Goal: Transaction & Acquisition: Purchase product/service

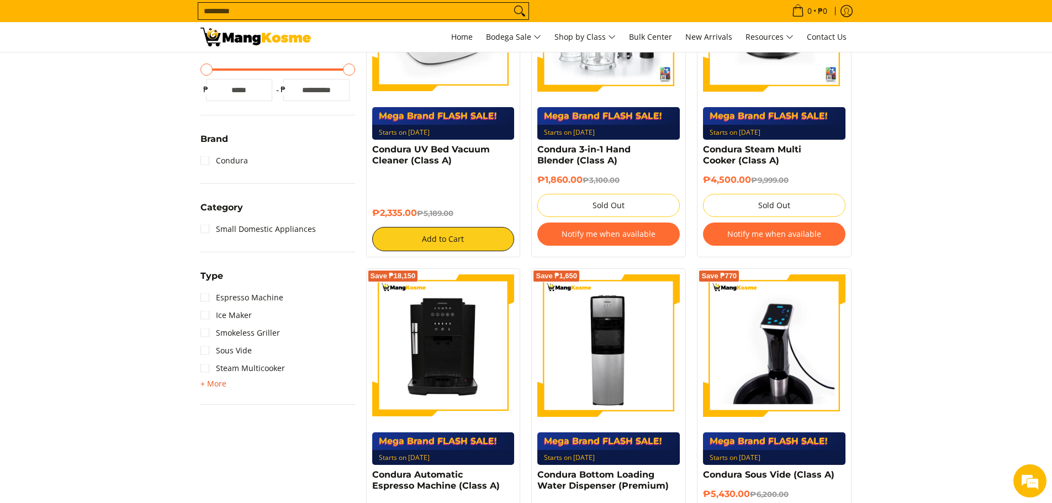
click at [220, 386] on span "+ More" at bounding box center [214, 384] width 26 height 9
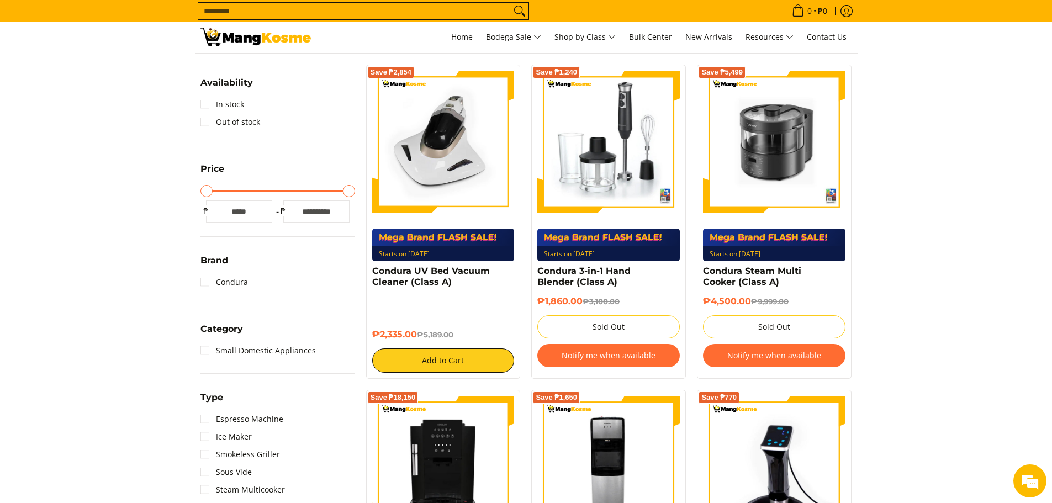
scroll to position [151, 0]
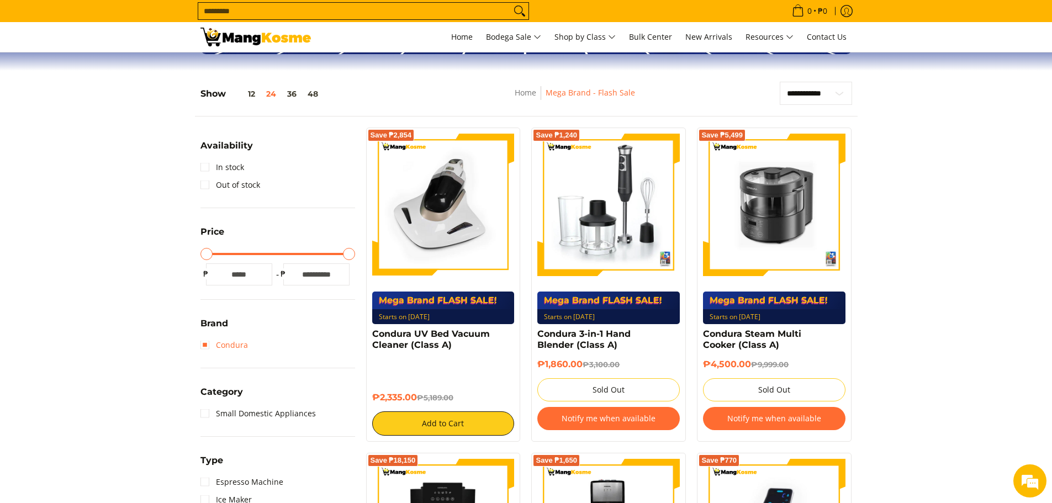
click at [202, 343] on link "Condura" at bounding box center [225, 345] width 48 height 18
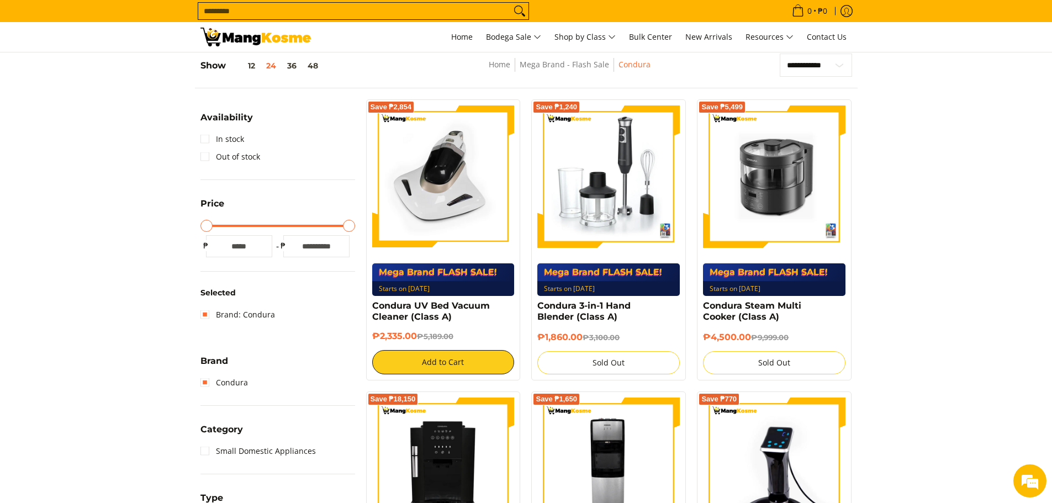
scroll to position [180, 0]
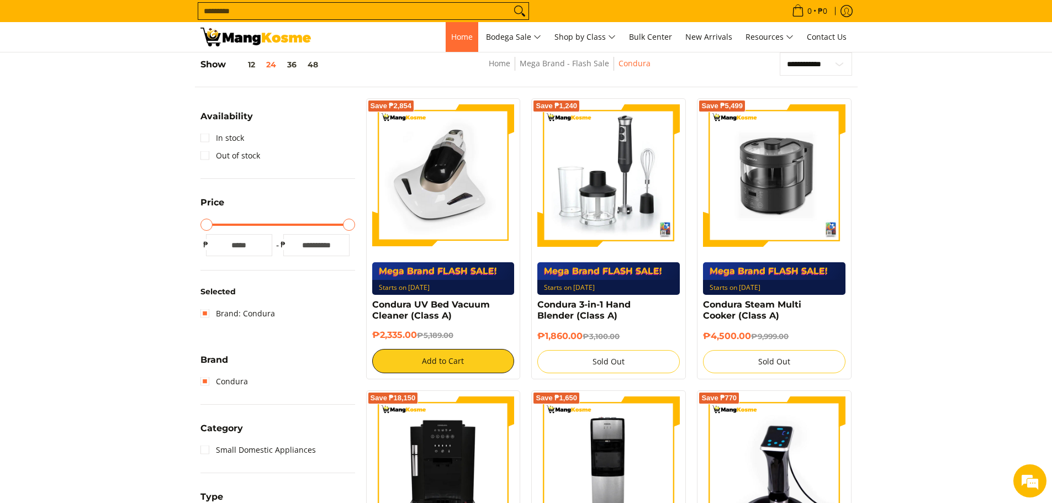
click at [467, 33] on span "Home" at bounding box center [462, 36] width 22 height 10
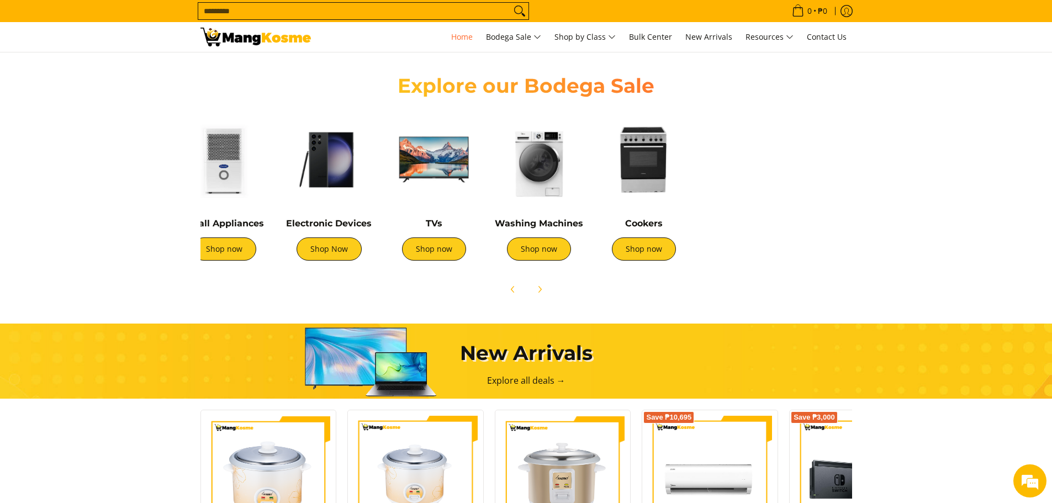
scroll to position [0, 259]
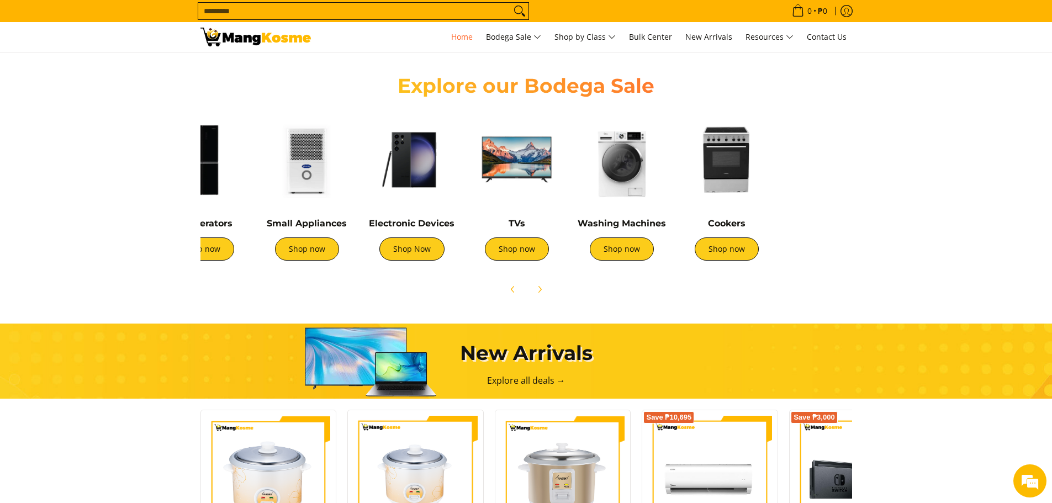
drag, startPoint x: 689, startPoint y: 191, endPoint x: 597, endPoint y: 161, distance: 97.3
click at [564, 162] on img at bounding box center [517, 160] width 94 height 94
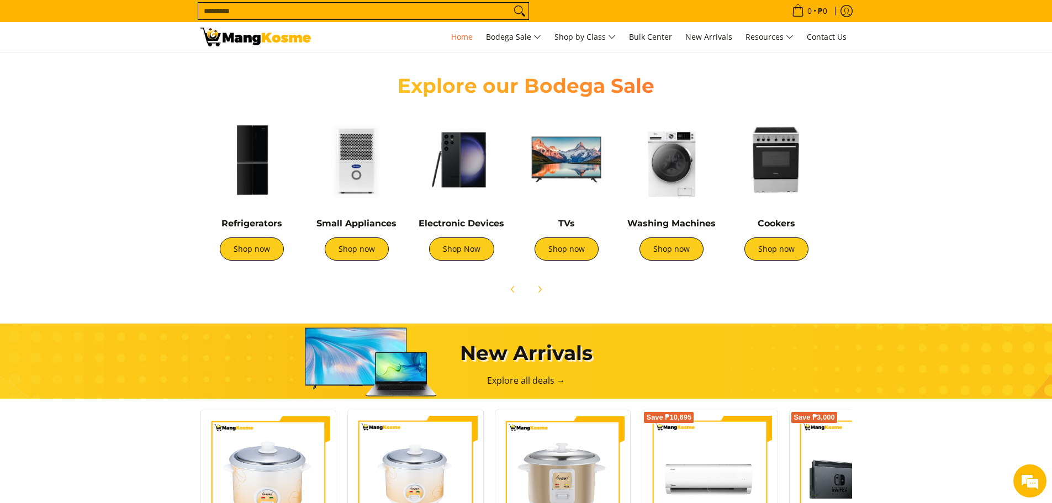
scroll to position [0, 0]
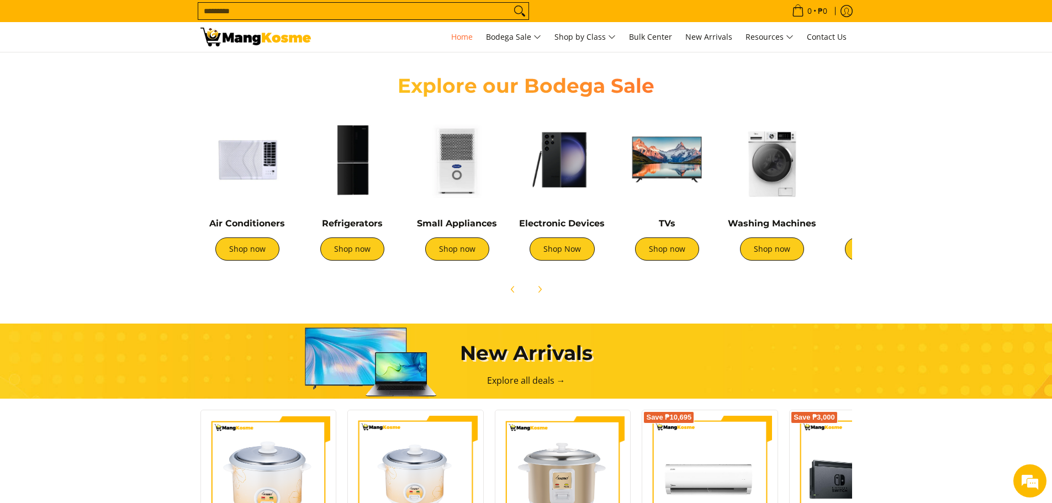
drag, startPoint x: 280, startPoint y: 192, endPoint x: 427, endPoint y: 175, distance: 148.5
click at [427, 175] on div "Air Conditioners Shop now Refrigerators Shop now Shop now" at bounding box center [710, 189] width 1031 height 164
click at [464, 251] on link "Shop now" at bounding box center [457, 249] width 64 height 23
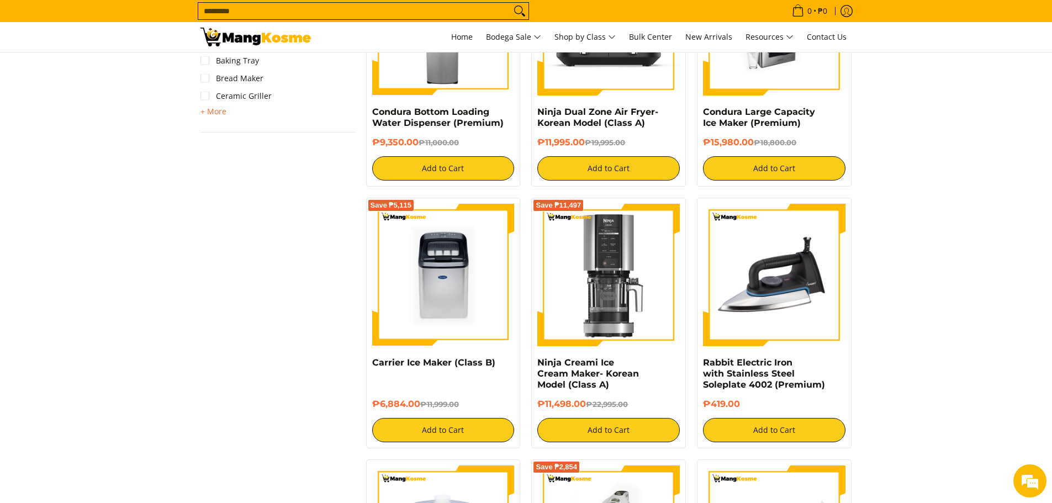
scroll to position [184, 0]
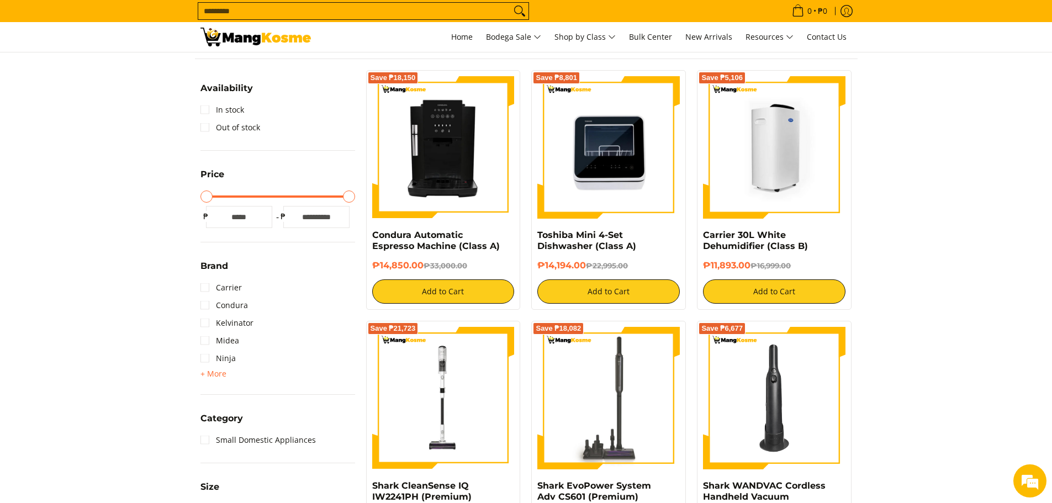
click at [788, 198] on img at bounding box center [774, 147] width 143 height 143
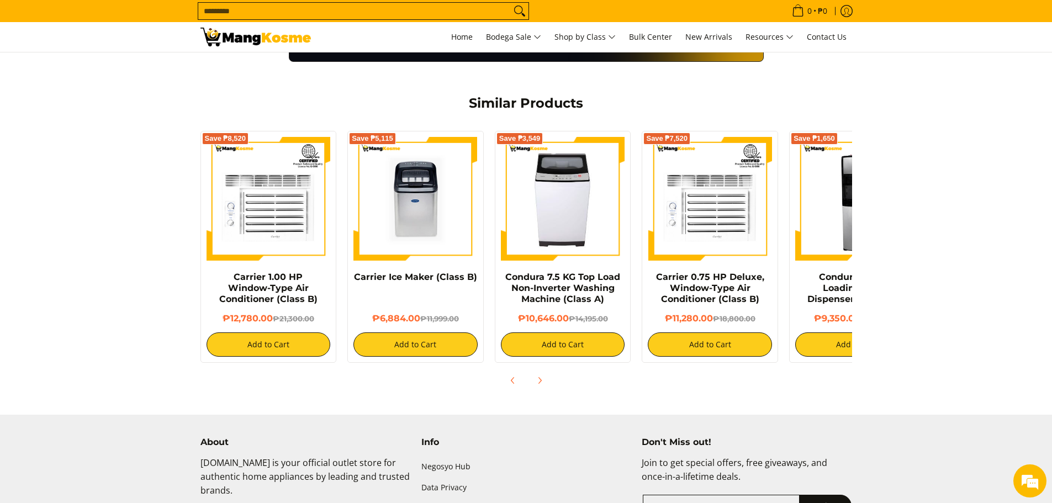
scroll to position [736, 0]
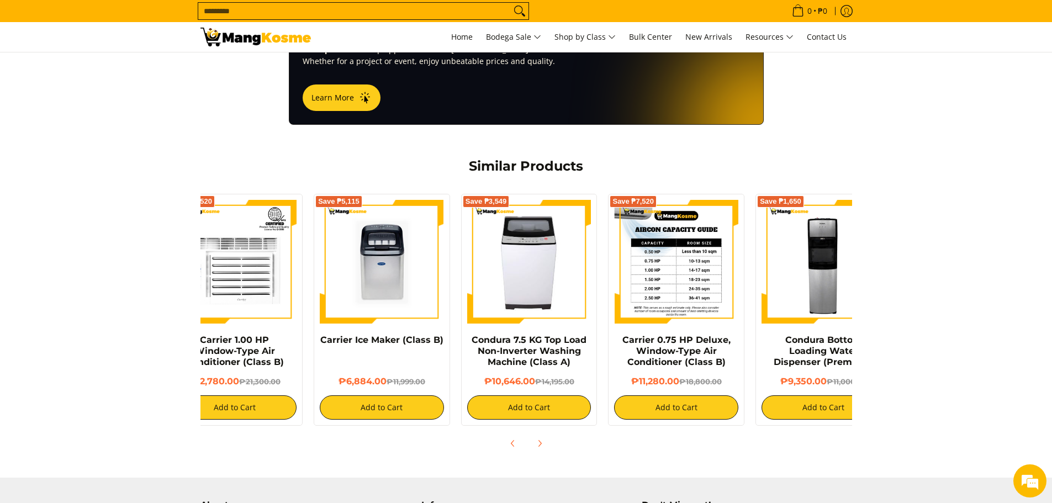
drag, startPoint x: 751, startPoint y: 295, endPoint x: 629, endPoint y: 291, distance: 122.2
click at [639, 291] on img at bounding box center [676, 262] width 124 height 124
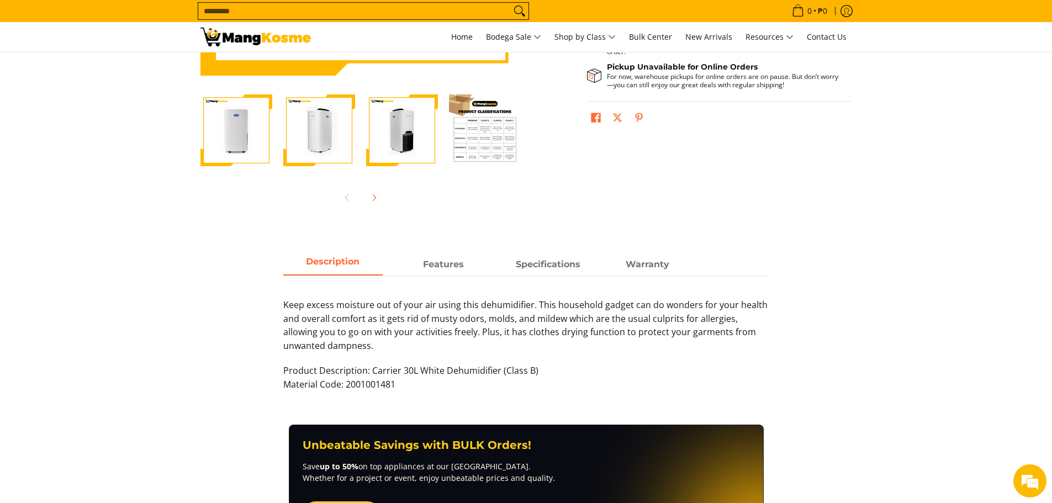
scroll to position [184, 0]
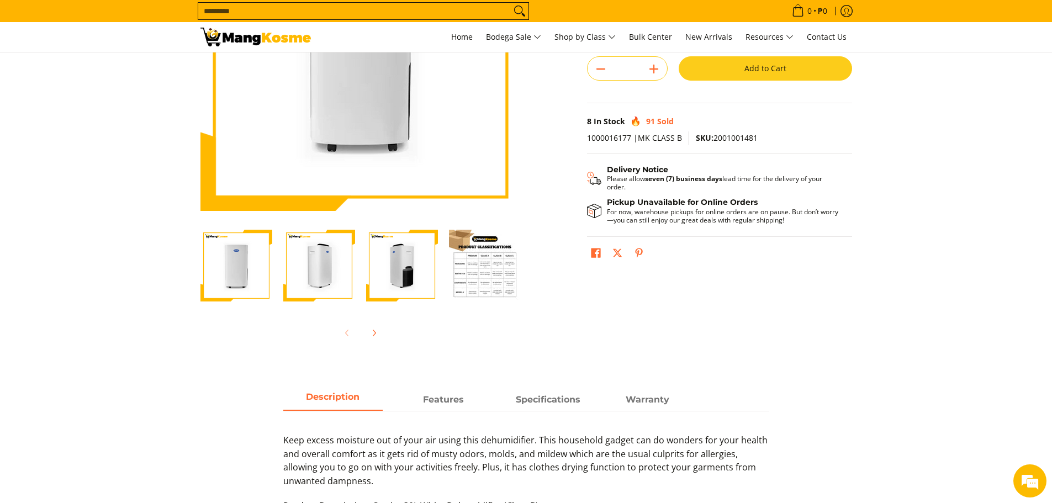
click at [499, 273] on img "Carrier 30L White Dehumidifier (Class B)-4" at bounding box center [485, 266] width 72 height 72
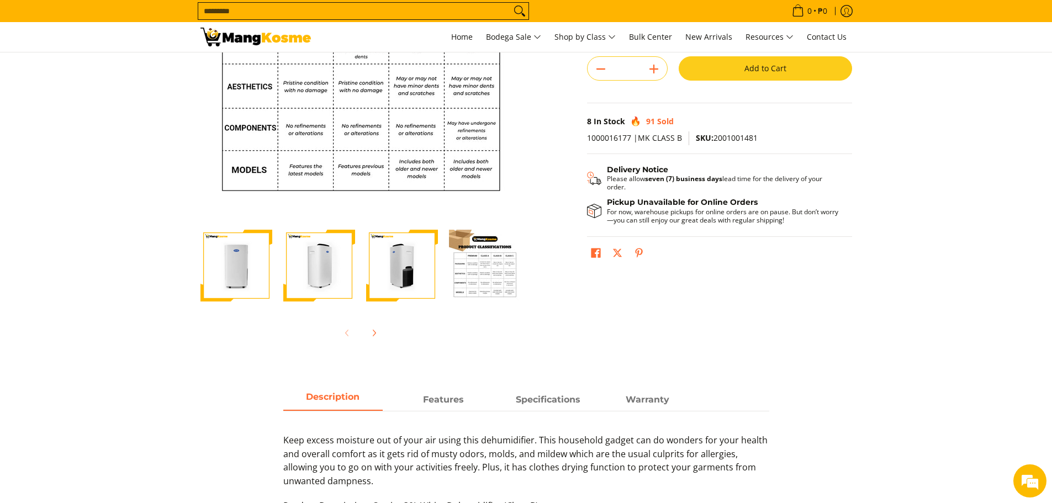
scroll to position [0, 0]
